Goal: Transaction & Acquisition: Purchase product/service

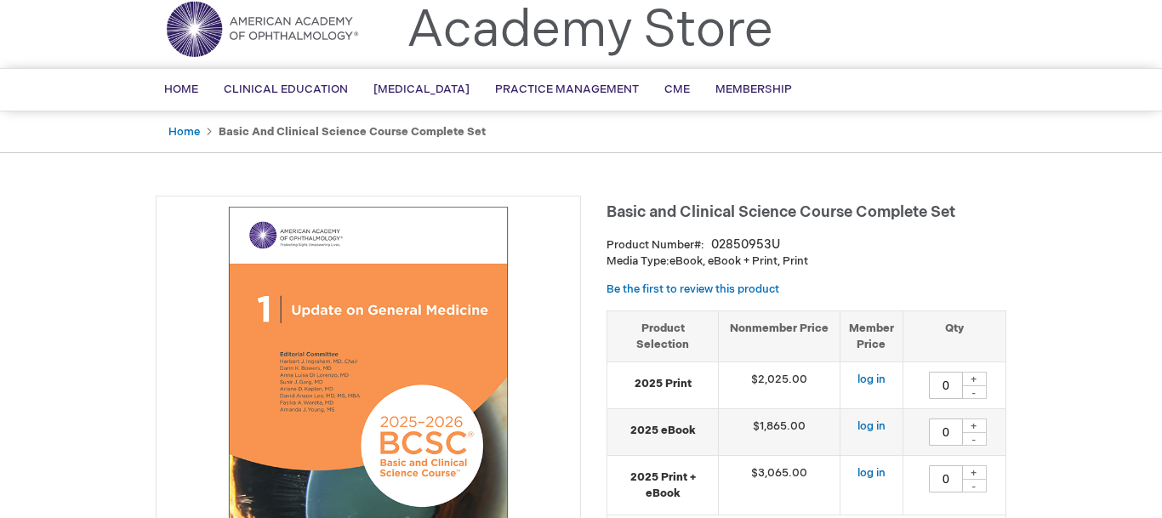
scroll to position [87, 0]
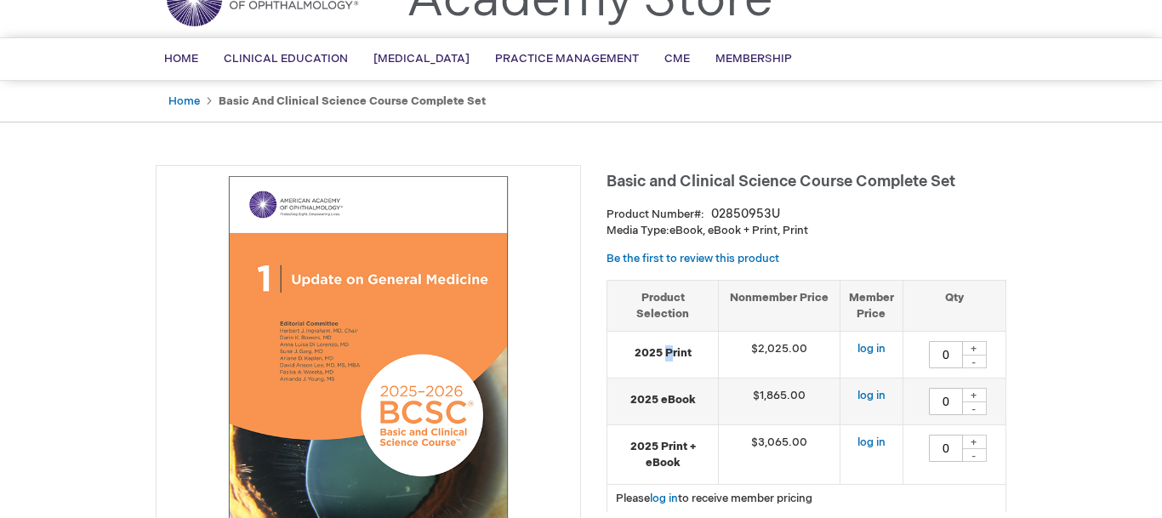
click at [668, 351] on strong "2025 Print" at bounding box center [663, 353] width 94 height 16
click at [666, 354] on strong "2025 Print" at bounding box center [663, 353] width 94 height 16
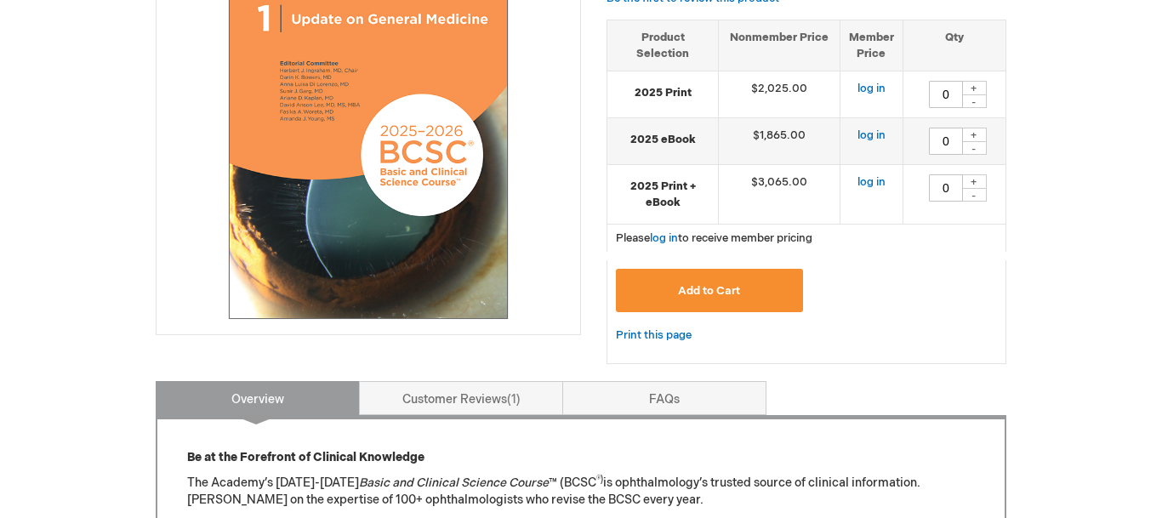
scroll to position [174, 0]
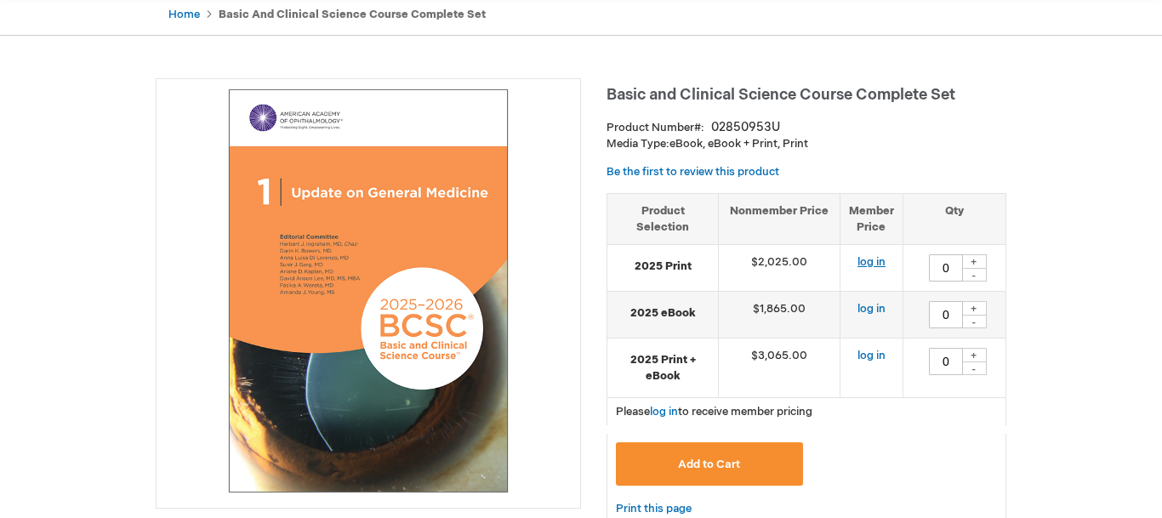
click at [872, 266] on link "log in" at bounding box center [872, 262] width 28 height 14
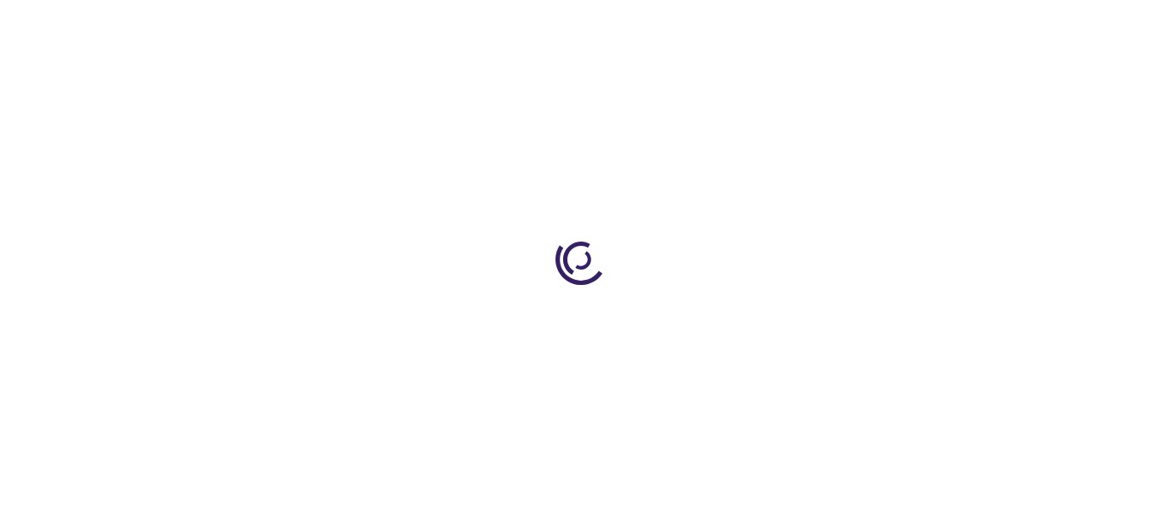
type input "0"
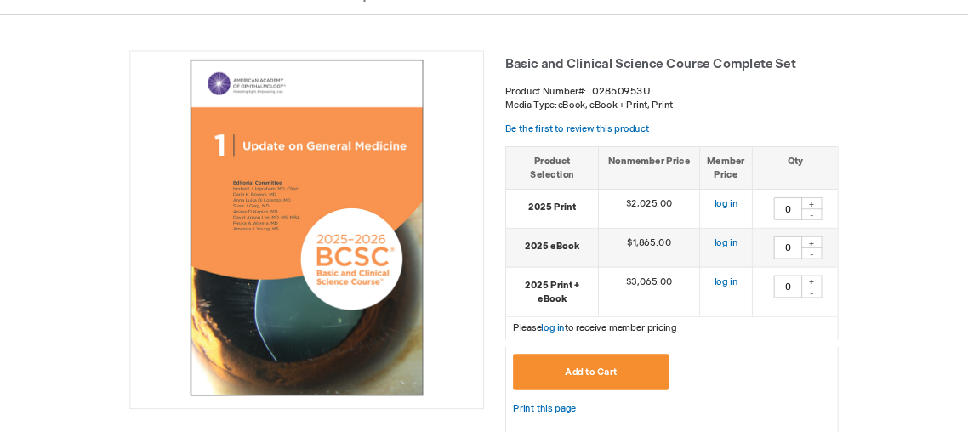
scroll to position [87, 0]
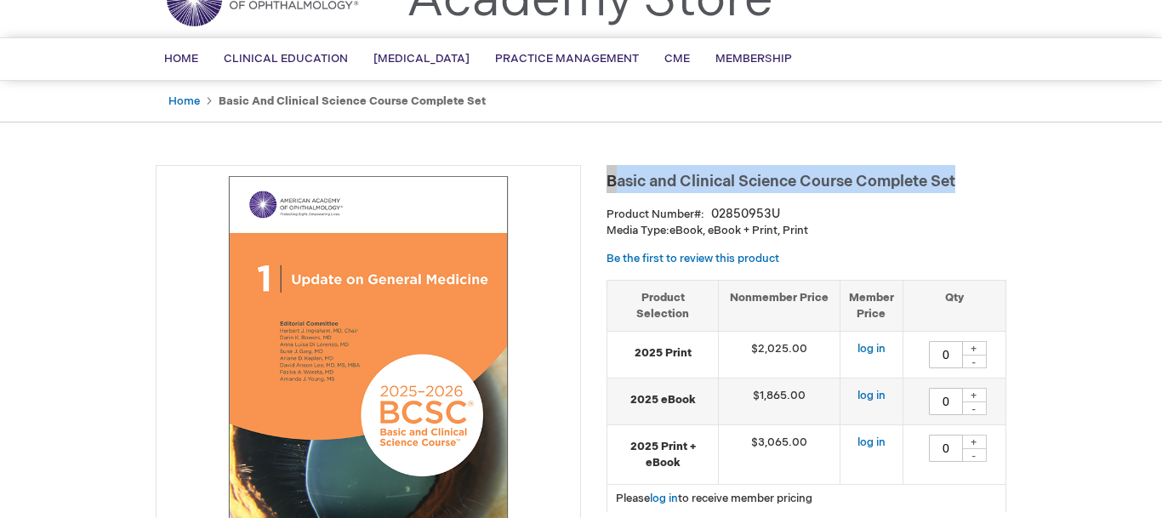
drag, startPoint x: 949, startPoint y: 180, endPoint x: 611, endPoint y: 186, distance: 337.9
click at [611, 186] on h1 "Basic and Clinical Science Course Complete Set" at bounding box center [807, 179] width 400 height 28
copy span "Basic and Clinical Science Course Complete Set"
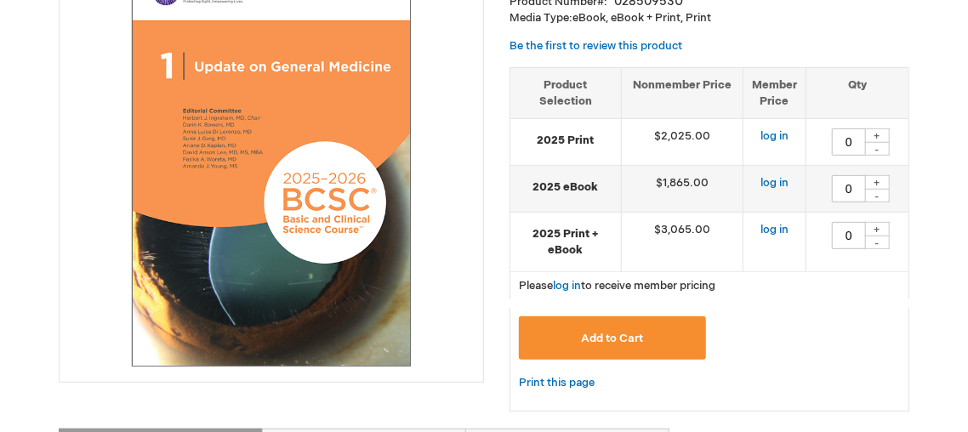
scroll to position [355, 0]
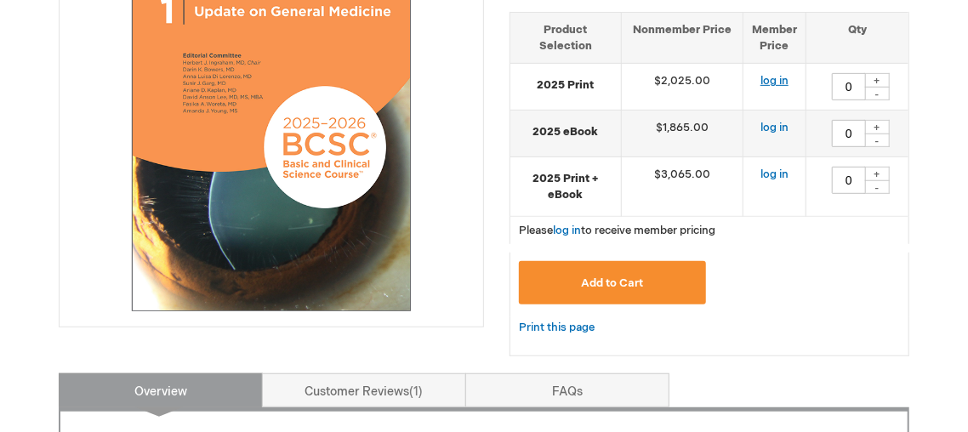
click at [771, 85] on link "log in" at bounding box center [775, 81] width 28 height 14
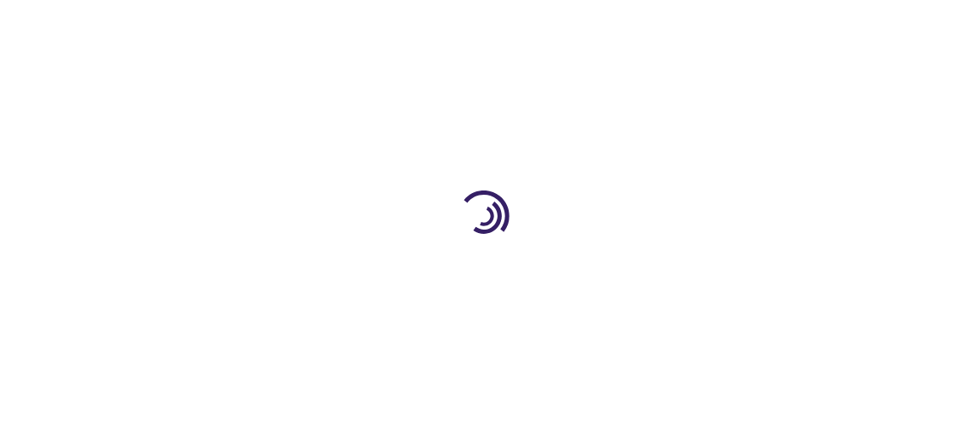
scroll to position [215, 0]
type input "0"
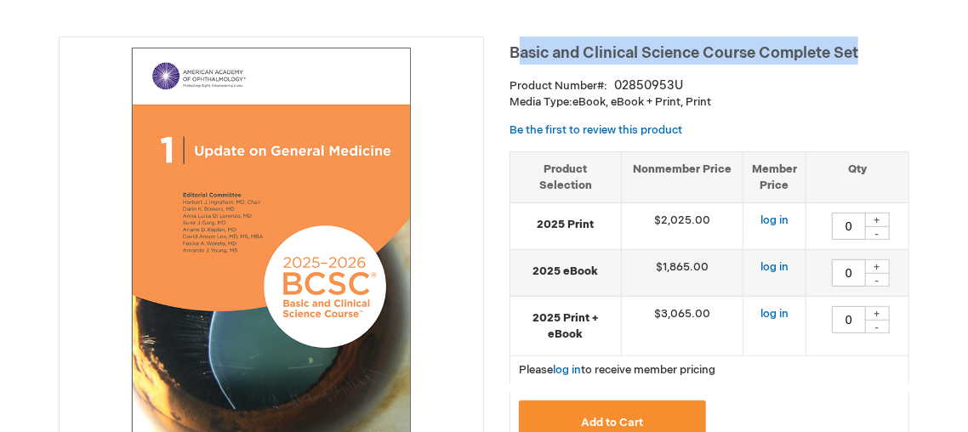
drag, startPoint x: 866, startPoint y: 57, endPoint x: 516, endPoint y: 45, distance: 349.9
click at [516, 45] on h1 "Basic and Clinical Science Course Complete Set" at bounding box center [710, 51] width 400 height 28
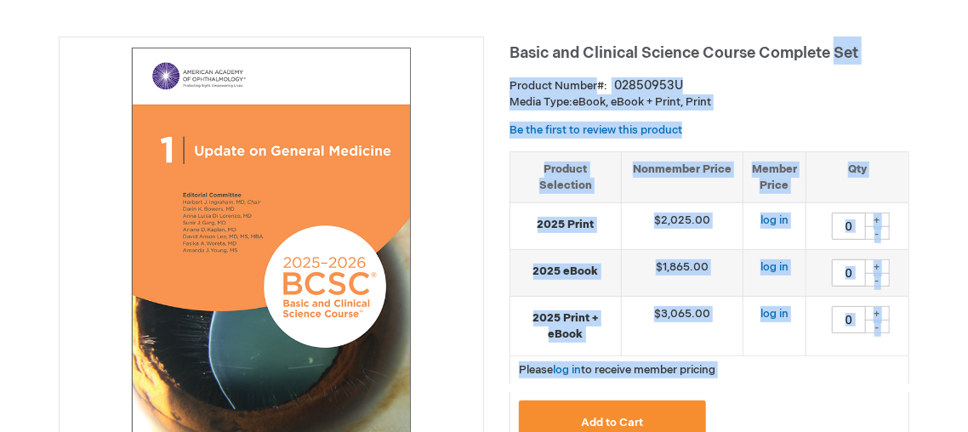
drag, startPoint x: 505, startPoint y: 49, endPoint x: 864, endPoint y: 49, distance: 358.2
click at [864, 49] on h1 "Basic and Clinical Science Course Complete Set" at bounding box center [710, 51] width 400 height 28
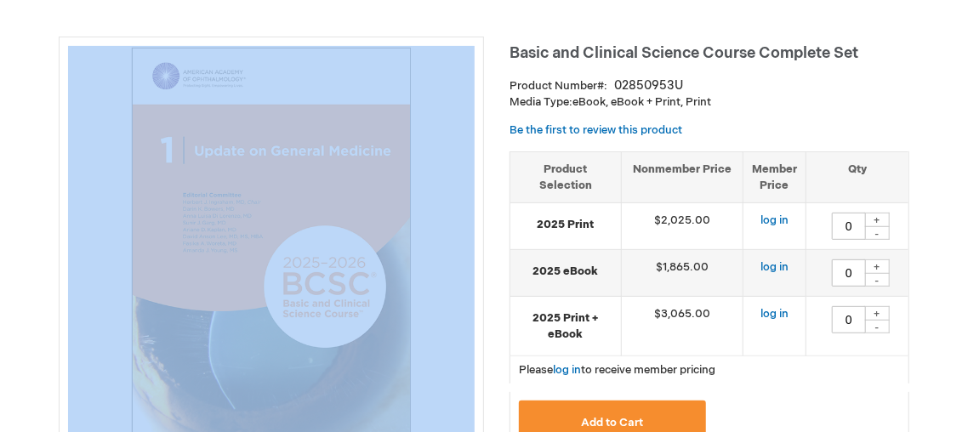
drag, startPoint x: 861, startPoint y: 51, endPoint x: 500, endPoint y: 53, distance: 360.8
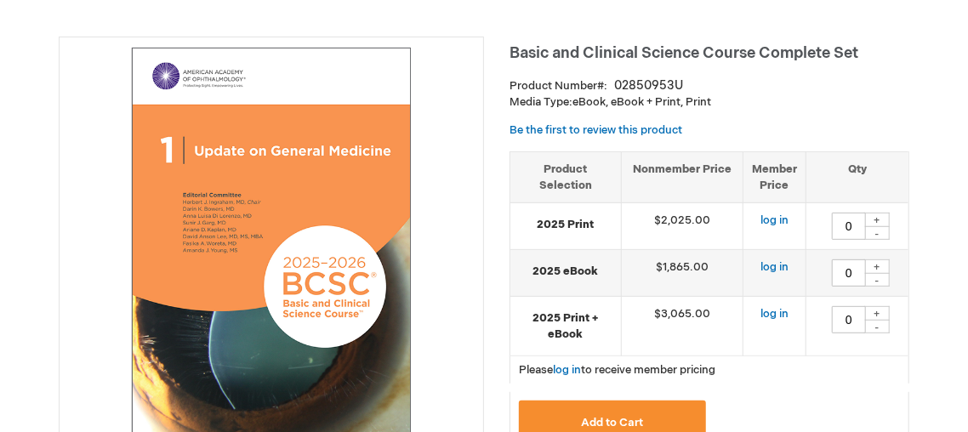
click at [562, 46] on span "Basic and Clinical Science Course Complete Set" at bounding box center [684, 53] width 349 height 18
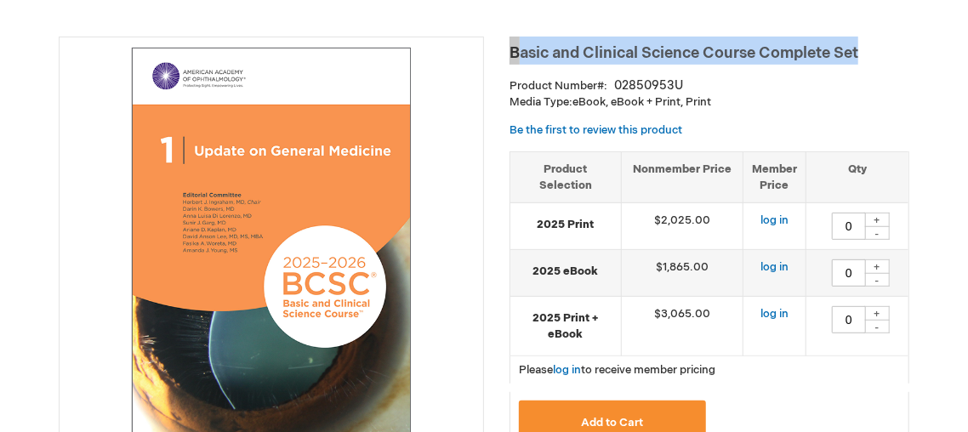
drag, startPoint x: 513, startPoint y: 46, endPoint x: 862, endPoint y: 49, distance: 348.9
click at [862, 49] on h1 "Basic and Clinical Science Course Complete Set" at bounding box center [710, 51] width 400 height 28
copy span "Basic and Clinical Science Course Complete Set"
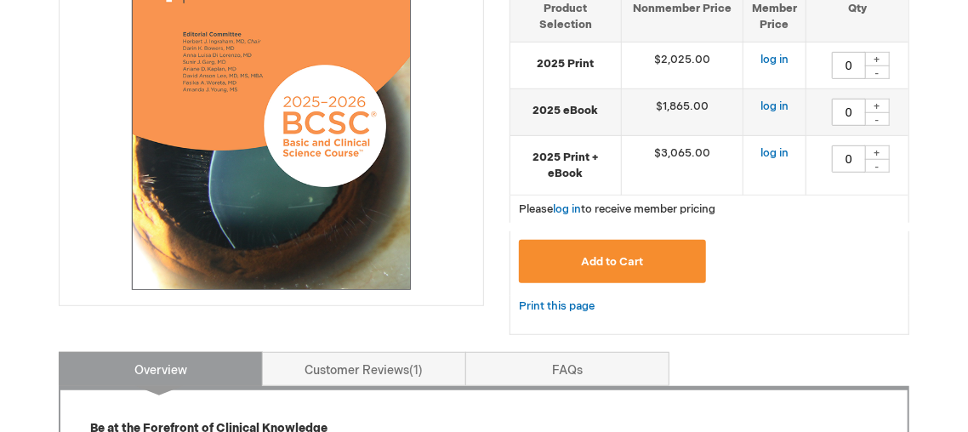
scroll to position [179, 0]
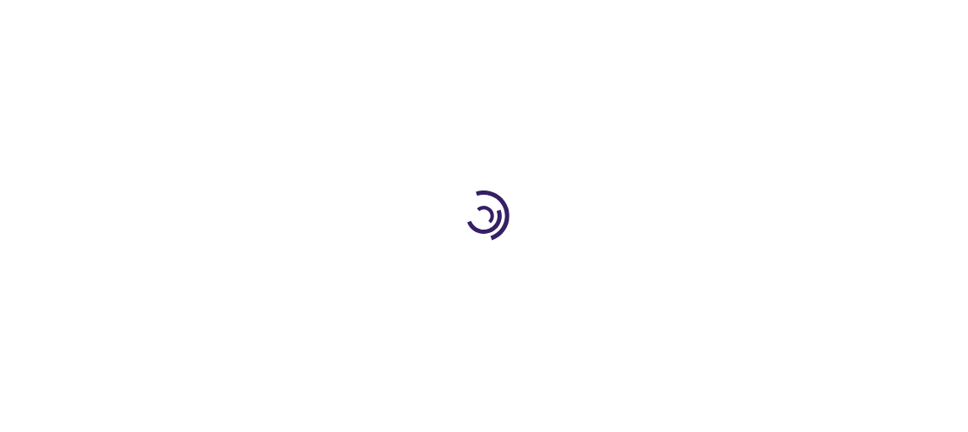
type input "0"
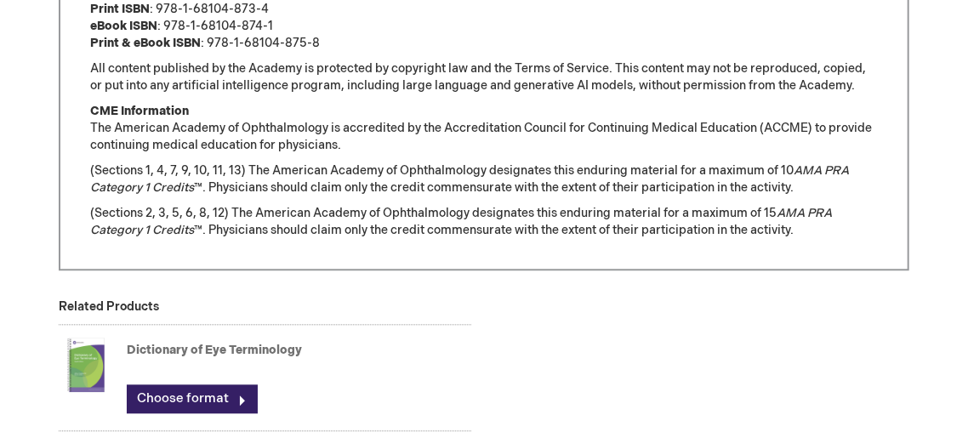
scroll to position [1519, 0]
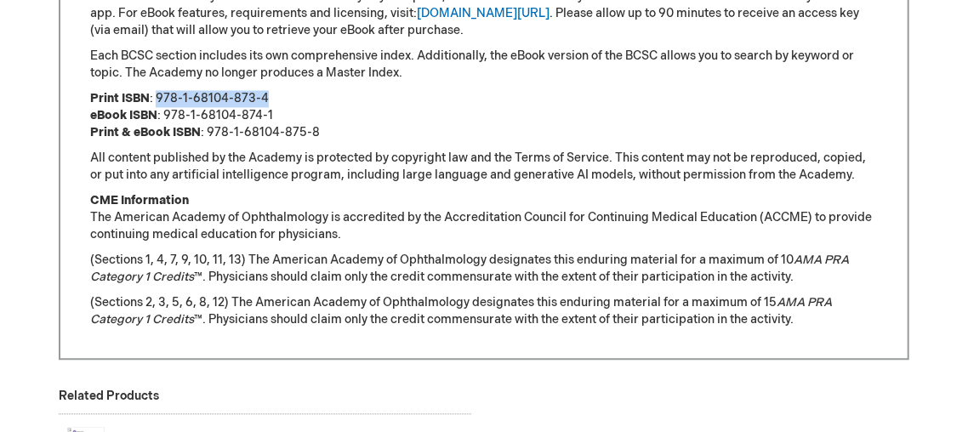
drag, startPoint x: 271, startPoint y: 109, endPoint x: 157, endPoint y: 107, distance: 113.2
click at [157, 107] on p "Print ISBN : 978-1-68104-873-4 eBook ISBN : 978-1-68104-874-1 Print & eBook ISB…" at bounding box center [484, 115] width 788 height 51
copy p "978-1-68104-873-4"
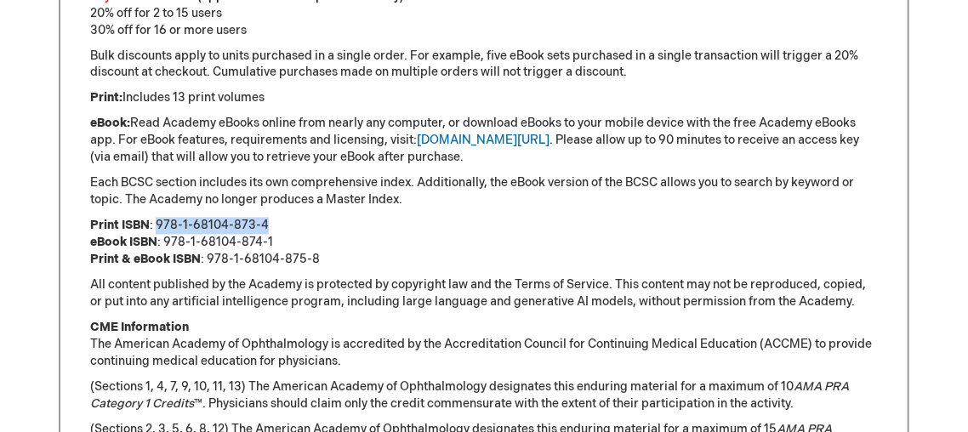
scroll to position [1161, 0]
